Goal: Find contact information: Find contact information

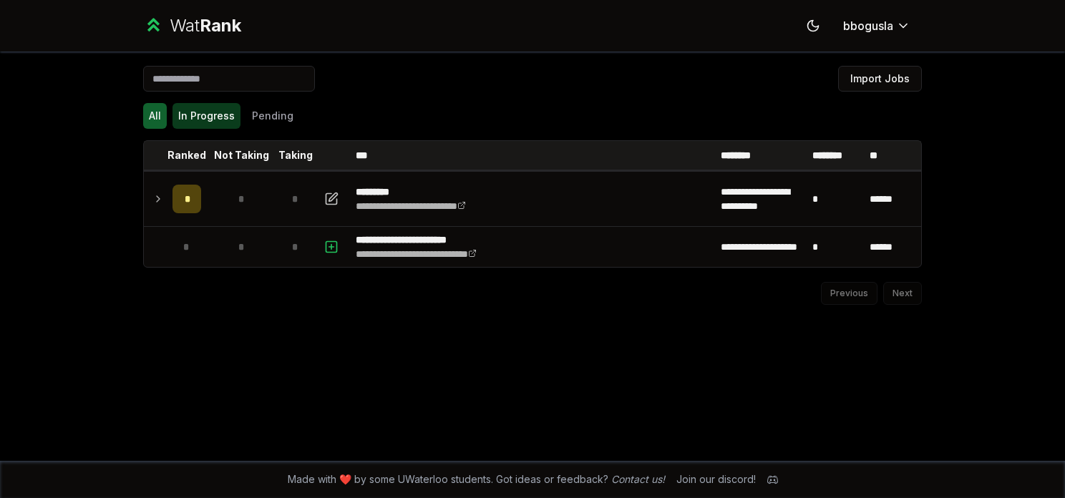
click at [206, 126] on button "In Progress" at bounding box center [207, 116] width 68 height 26
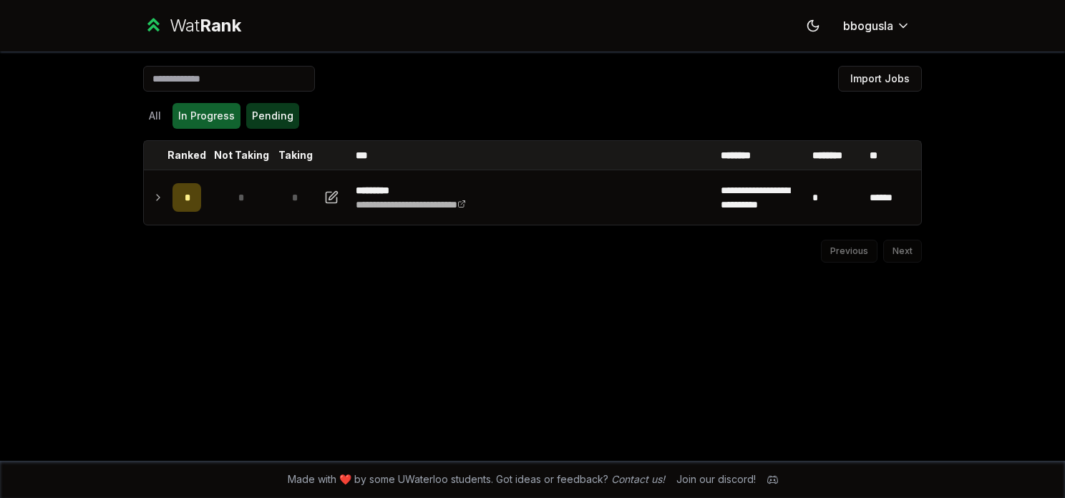
click at [267, 123] on button "Pending" at bounding box center [272, 116] width 53 height 26
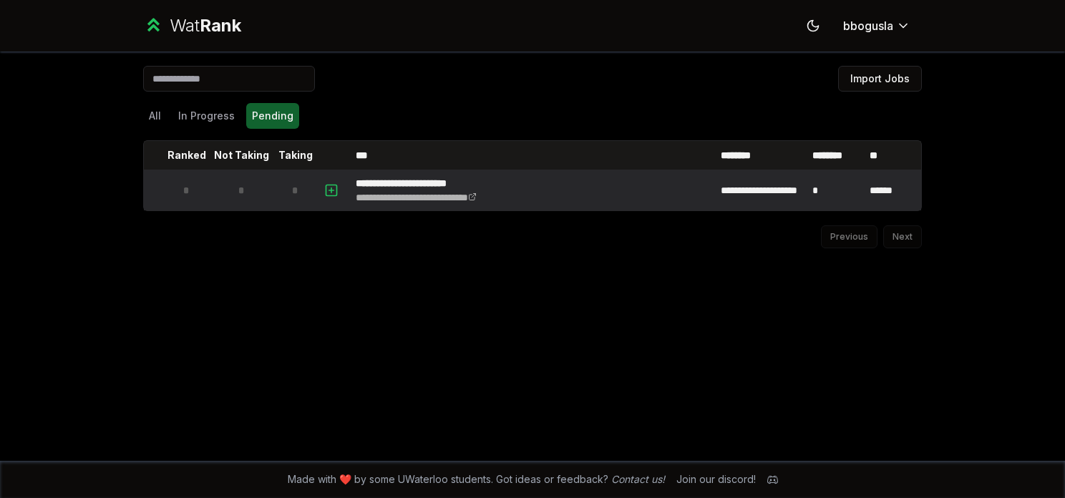
click at [319, 190] on td at bounding box center [333, 190] width 34 height 40
click at [331, 188] on icon "button" at bounding box center [331, 190] width 0 height 5
select select
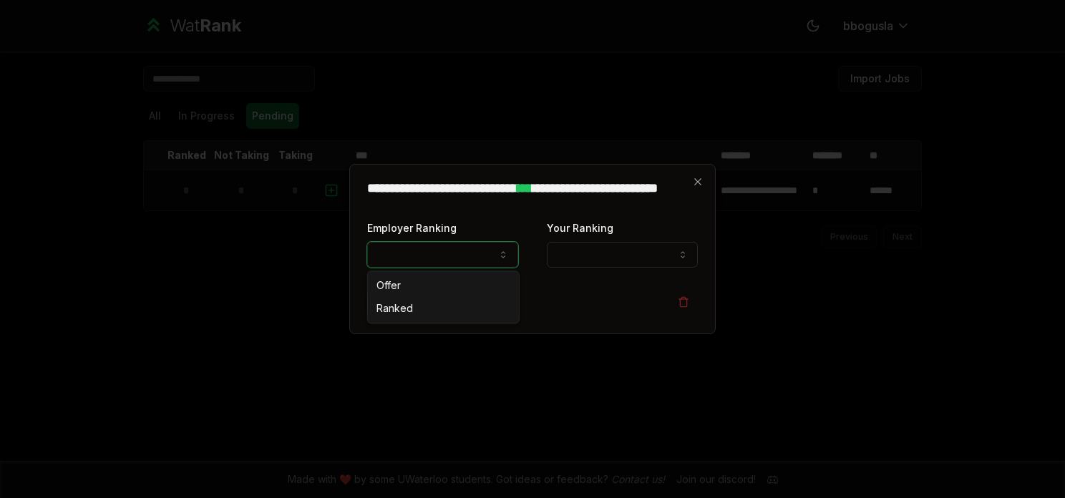
click at [422, 258] on button "Employer Ranking" at bounding box center [442, 255] width 151 height 26
click at [475, 255] on button "Employer Ranking" at bounding box center [442, 255] width 151 height 26
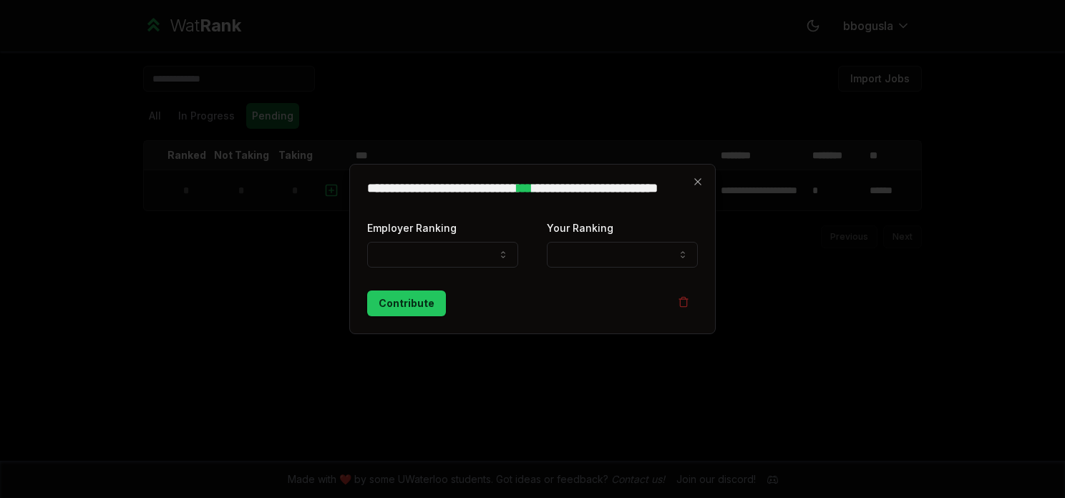
click at [686, 189] on h2 "**********" at bounding box center [532, 195] width 331 height 26
click at [692, 180] on icon "button" at bounding box center [697, 181] width 11 height 11
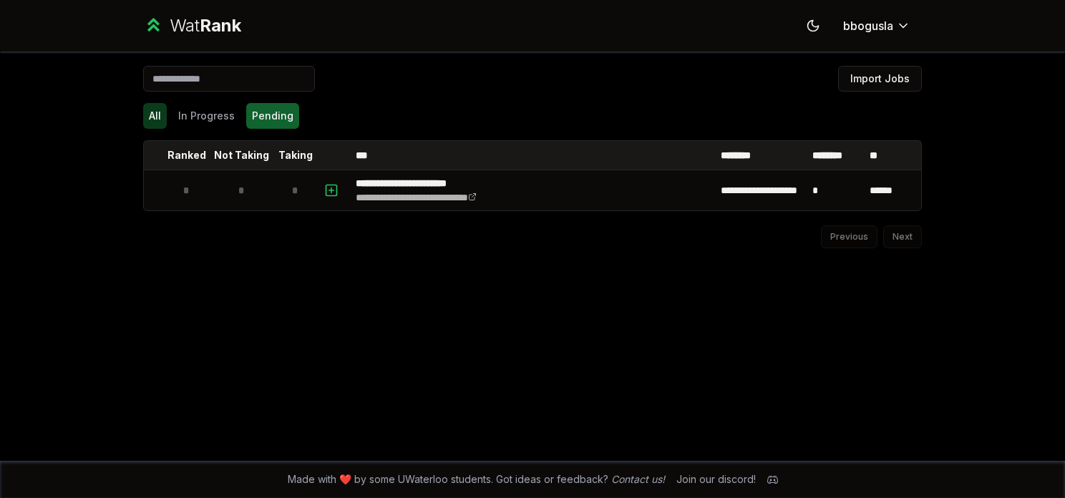
click at [160, 120] on button "All" at bounding box center [155, 116] width 24 height 26
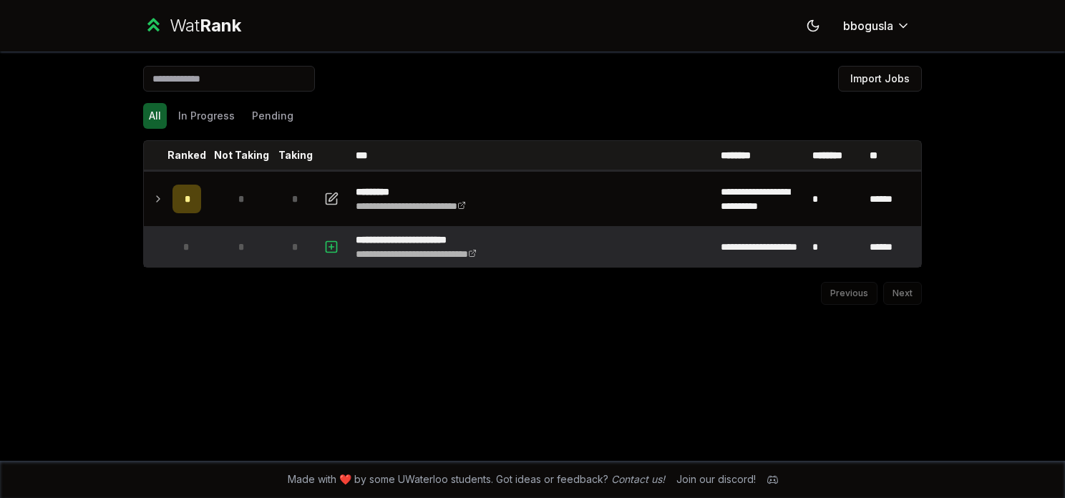
click at [186, 262] on td "*" at bounding box center [187, 247] width 40 height 40
click at [336, 246] on rect "button" at bounding box center [331, 246] width 11 height 11
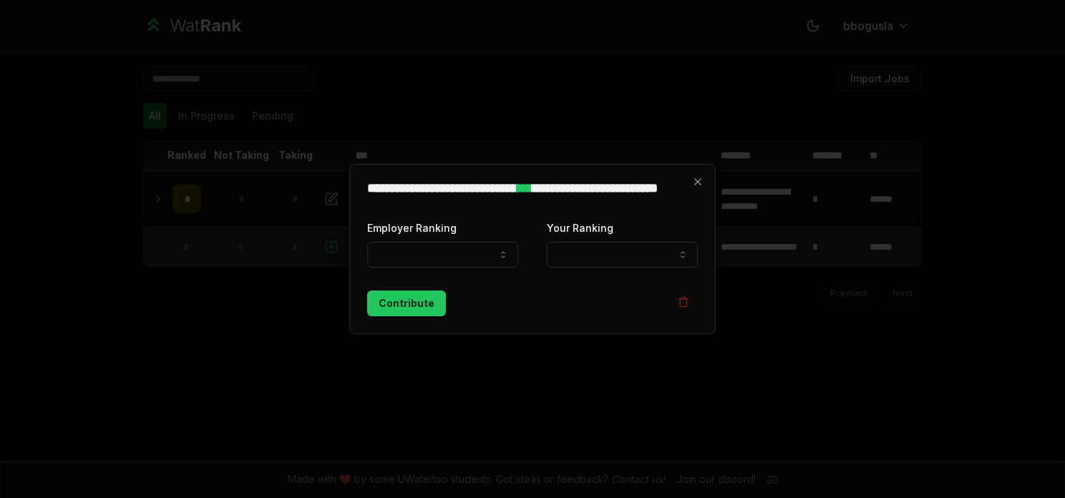
select select
click at [386, 249] on button "Employer Ranking" at bounding box center [442, 255] width 151 height 26
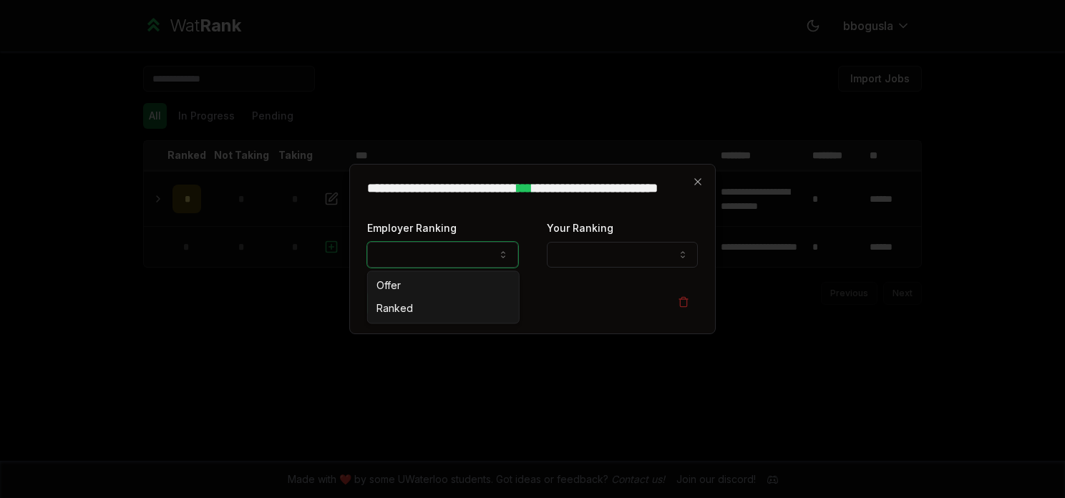
click at [386, 249] on button "Employer Ranking" at bounding box center [442, 255] width 151 height 26
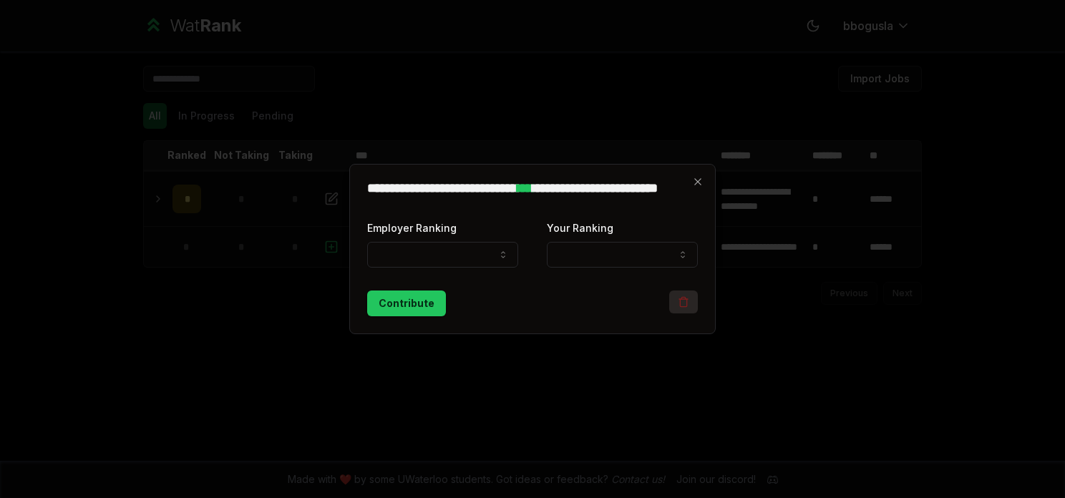
click at [683, 306] on icon "button" at bounding box center [683, 301] width 11 height 11
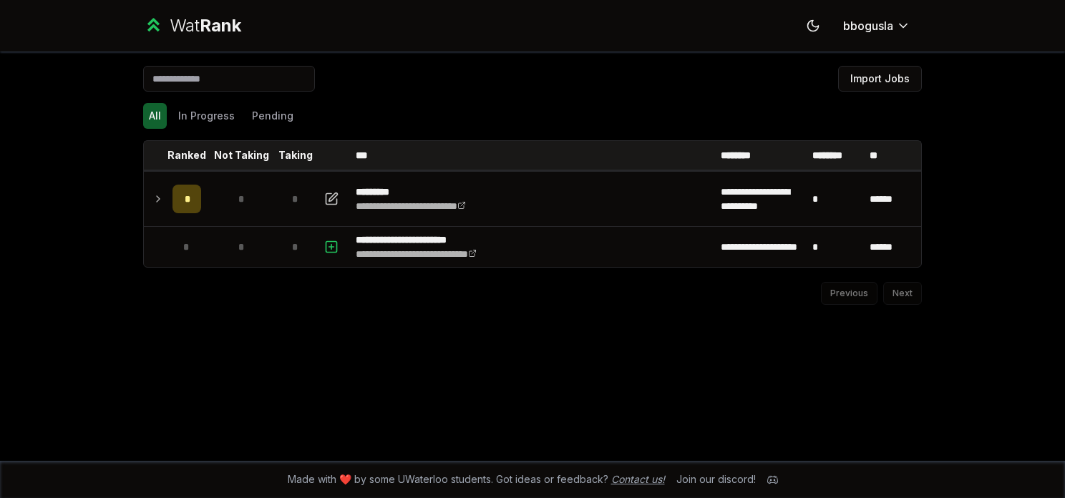
click at [654, 482] on link "Contact us!" at bounding box center [638, 479] width 54 height 12
click at [611, 473] on link "Contact us!" at bounding box center [638, 479] width 54 height 12
